Goal: Transaction & Acquisition: Download file/media

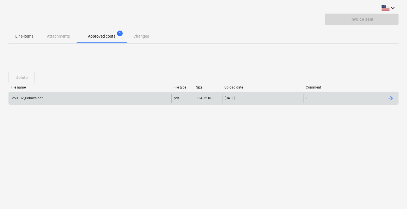
click at [27, 99] on div "250132_Bonava.pdf" at bounding box center [27, 98] width 32 height 4
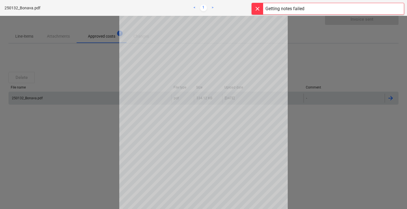
click at [259, 9] on div at bounding box center [257, 8] width 11 height 11
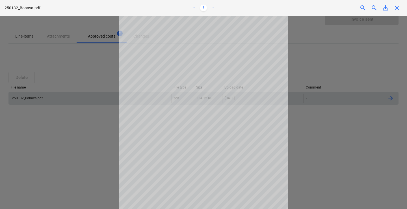
drag, startPoint x: 315, startPoint y: 80, endPoint x: 317, endPoint y: 101, distance: 21.8
click at [315, 81] on div at bounding box center [203, 112] width 407 height 193
click at [337, 139] on div at bounding box center [203, 112] width 407 height 193
drag, startPoint x: 333, startPoint y: 143, endPoint x: 302, endPoint y: 173, distance: 42.7
click at [333, 143] on div at bounding box center [203, 112] width 407 height 193
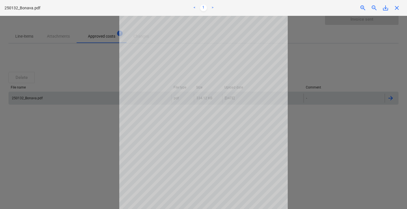
drag, startPoint x: 301, startPoint y: 176, endPoint x: 289, endPoint y: 180, distance: 12.4
click at [301, 177] on div at bounding box center [203, 112] width 407 height 193
click at [106, 166] on div at bounding box center [203, 112] width 407 height 193
click at [94, 52] on div at bounding box center [203, 112] width 407 height 193
